Goal: Task Accomplishment & Management: Manage account settings

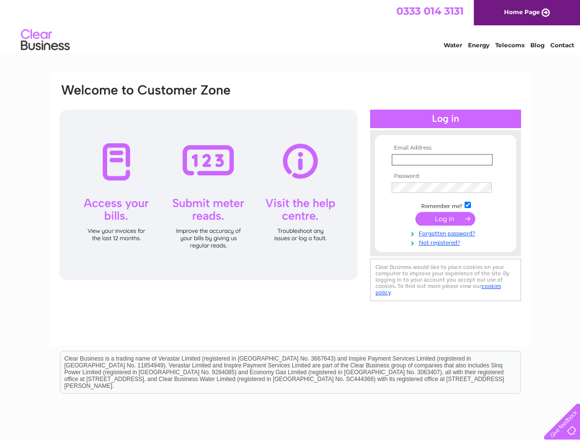
type input "[PERSON_NAME][EMAIL_ADDRESS][DOMAIN_NAME]"
click at [450, 221] on input "submit" at bounding box center [446, 218] width 60 height 14
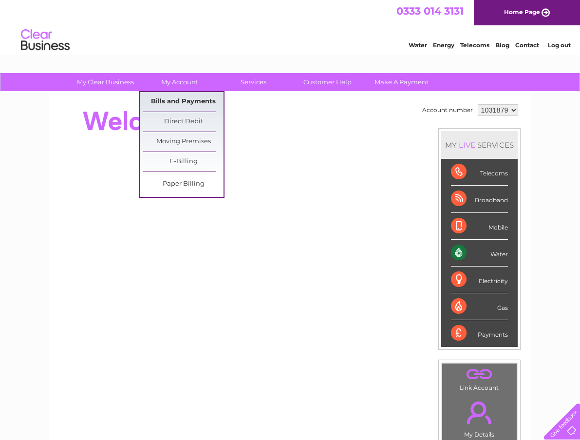
click at [182, 95] on link "Bills and Payments" at bounding box center [183, 101] width 80 height 19
click at [189, 100] on link "Bills and Payments" at bounding box center [183, 101] width 80 height 19
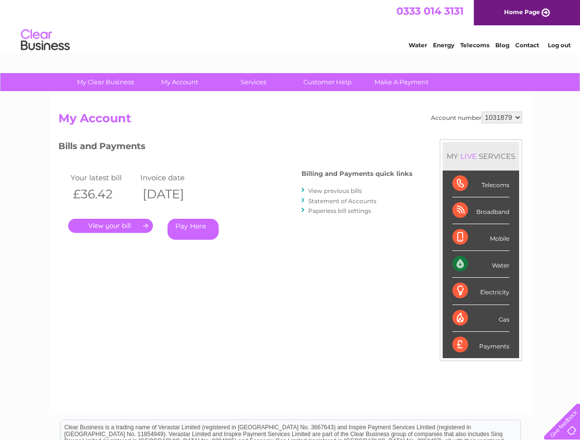
click at [119, 225] on link "." at bounding box center [110, 226] width 85 height 14
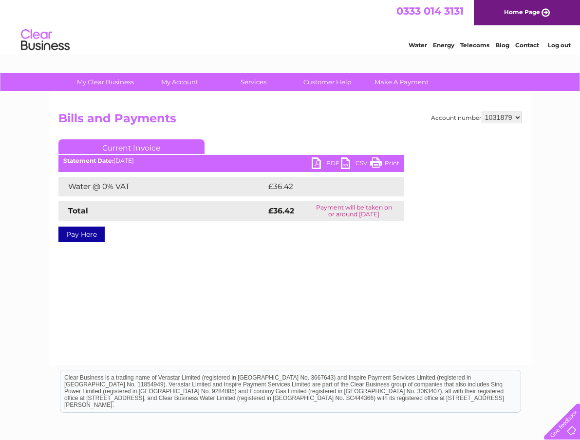
click at [326, 161] on link "PDF" at bounding box center [326, 164] width 29 height 14
